Goal: Task Accomplishment & Management: Use online tool/utility

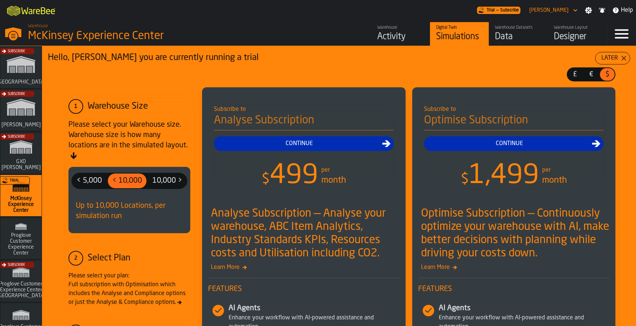
click at [22, 193] on div "Trial" at bounding box center [19, 197] width 41 height 43
click at [393, 36] on div "Activity" at bounding box center [400, 37] width 47 height 12
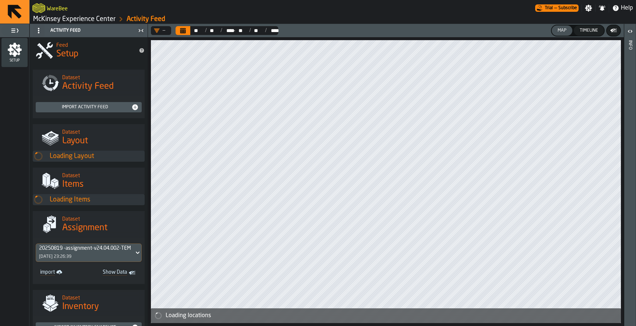
click at [14, 18] on icon at bounding box center [15, 12] width 18 height 18
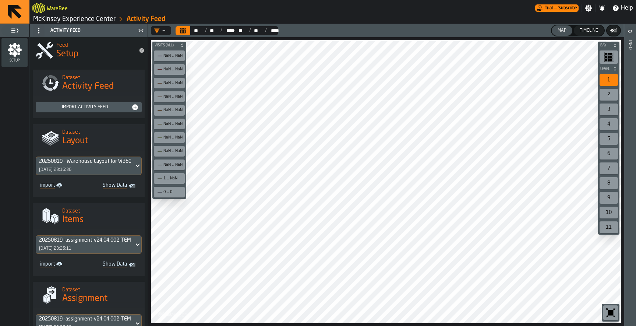
click at [11, 14] on icon at bounding box center [15, 12] width 18 height 18
click at [106, 20] on link "McKinsey Experience Center" at bounding box center [74, 19] width 82 height 8
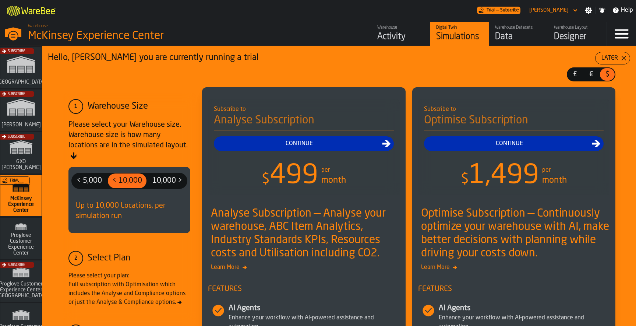
click at [507, 36] on div "Data" at bounding box center [518, 37] width 47 height 12
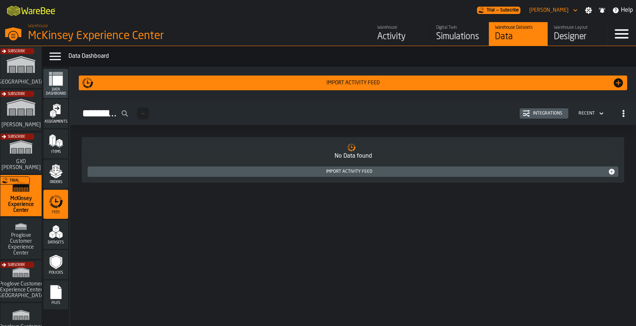
click at [534, 116] on div "Integrations" at bounding box center [547, 113] width 35 height 5
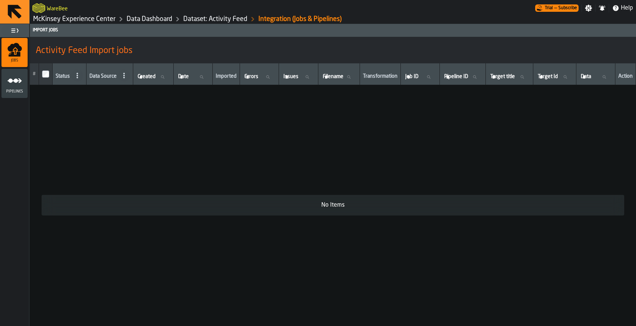
click at [17, 85] on icon "menu Pipelines" at bounding box center [14, 80] width 15 height 15
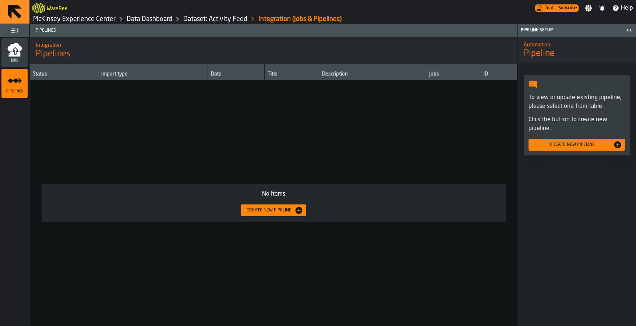
click at [550, 143] on div "Create new pipeline" at bounding box center [573, 144] width 82 height 5
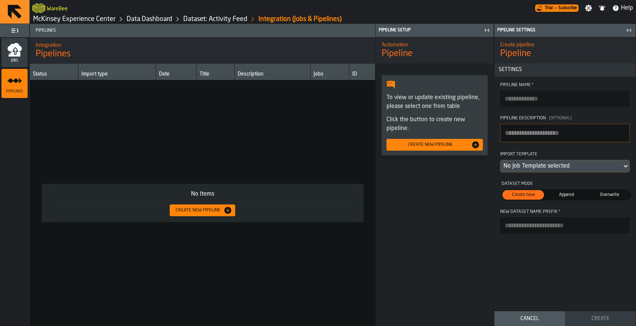
click at [529, 89] on label "Pipeline Name *" at bounding box center [565, 94] width 130 height 24
click at [529, 91] on input "Pipeline Name *" at bounding box center [565, 99] width 130 height 16
click at [537, 99] on input "Pipeline Name *" at bounding box center [565, 99] width 130 height 16
paste input "**********"
type input "**********"
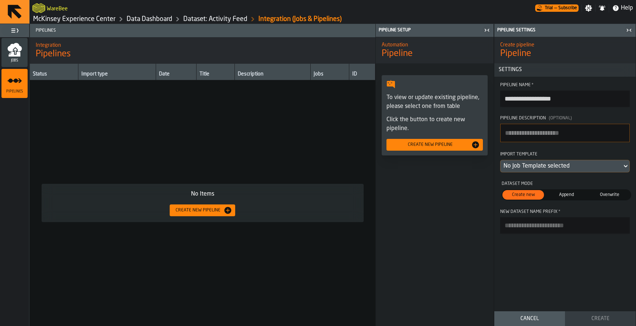
click at [553, 163] on div "No Job Template selected" at bounding box center [562, 166] width 116 height 9
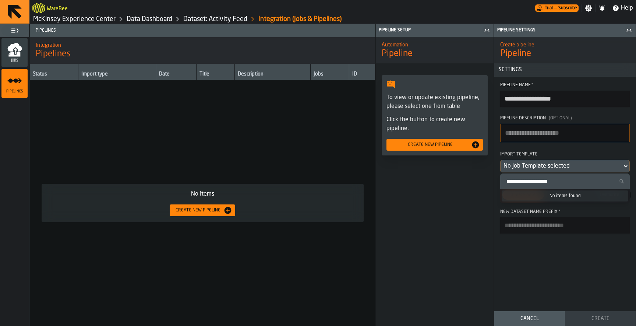
click at [553, 163] on div "No Job Template selected" at bounding box center [562, 166] width 116 height 9
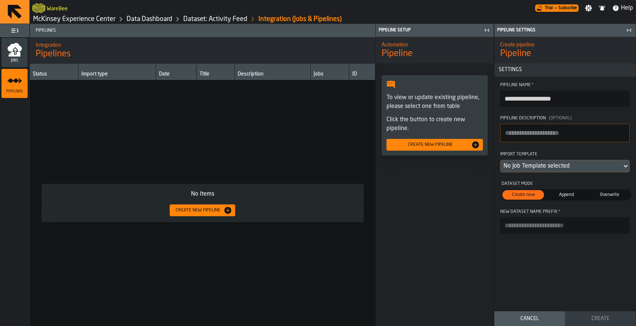
click at [559, 197] on span "Append" at bounding box center [566, 194] width 39 height 7
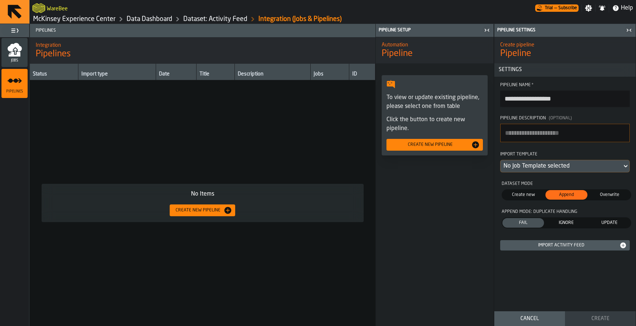
click at [577, 249] on div "Import Activity Feed" at bounding box center [565, 245] width 124 height 7
